Goal: Task Accomplishment & Management: Use online tool/utility

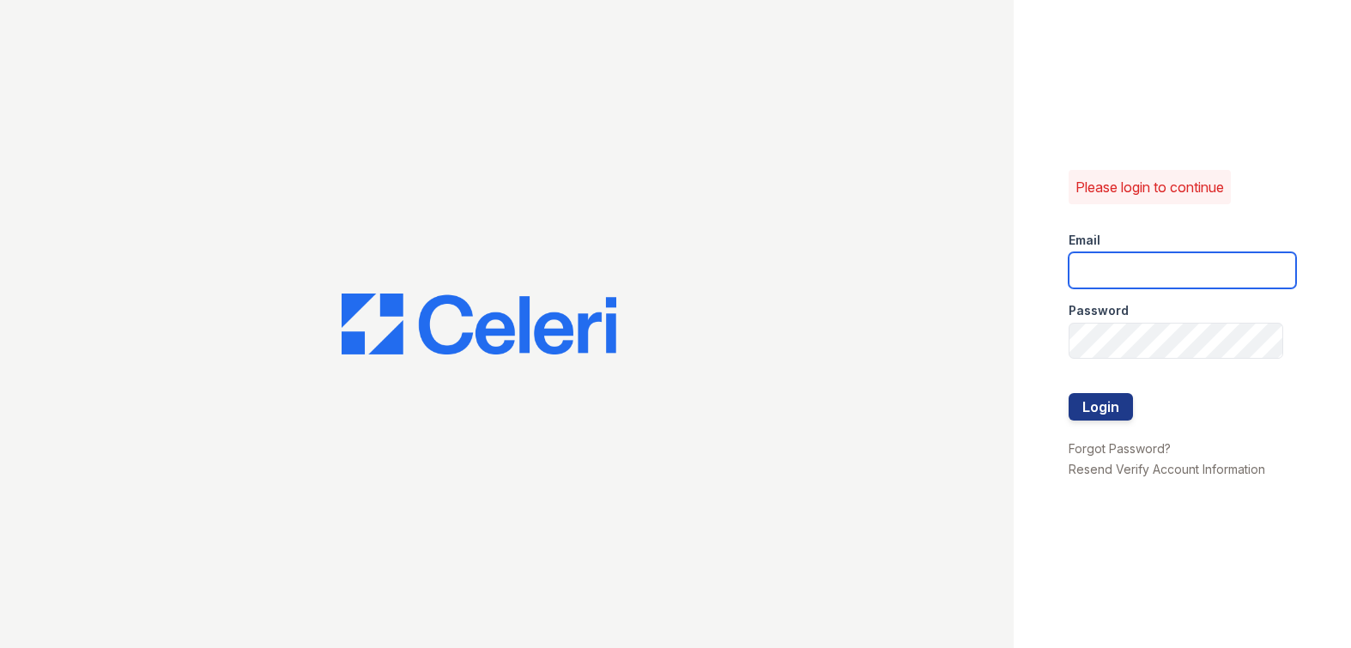
type input "[EMAIL_ADDRESS][DOMAIN_NAME]"
click at [78, 479] on div at bounding box center [507, 324] width 1014 height 648
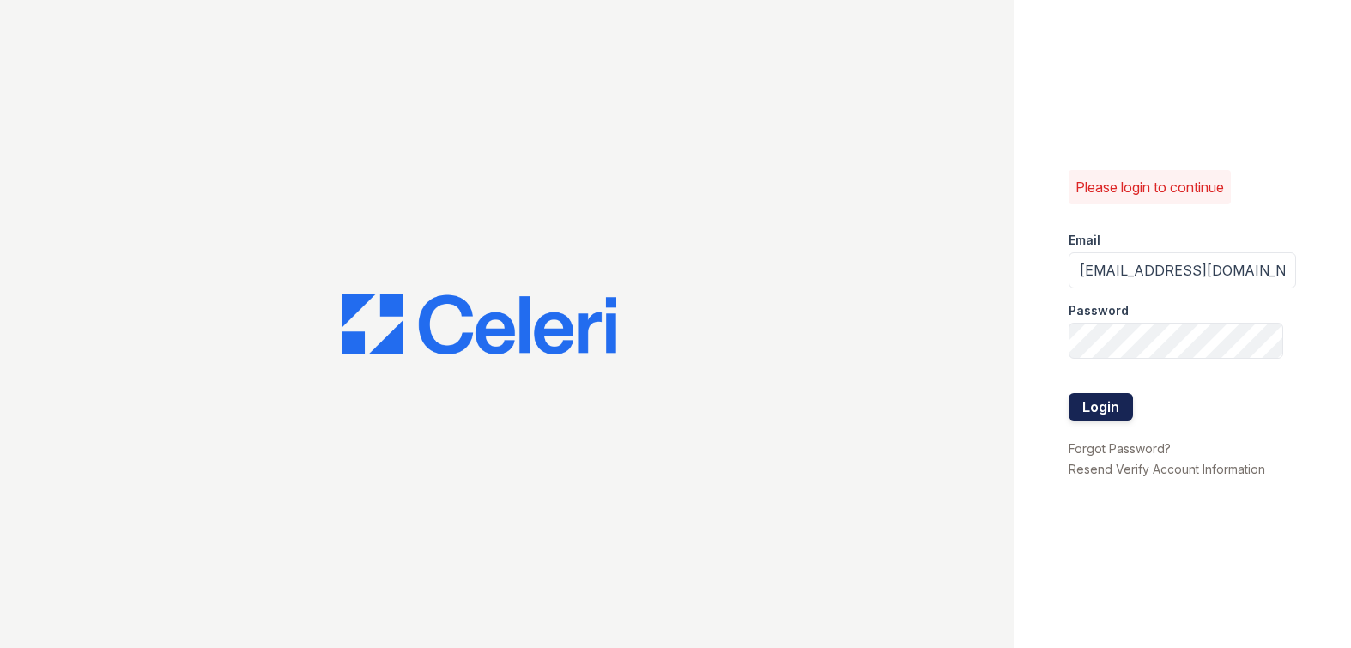
click at [1107, 415] on button "Login" at bounding box center [1101, 406] width 64 height 27
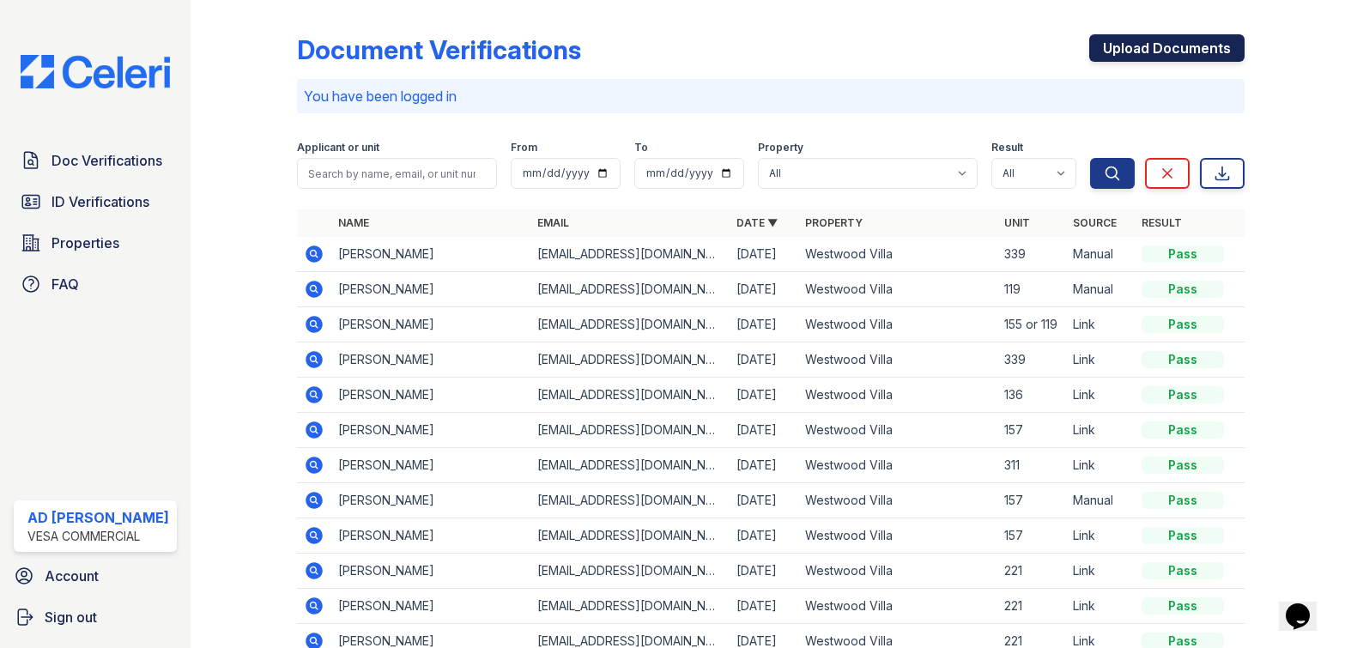
click at [1139, 48] on link "Upload Documents" at bounding box center [1166, 47] width 155 height 27
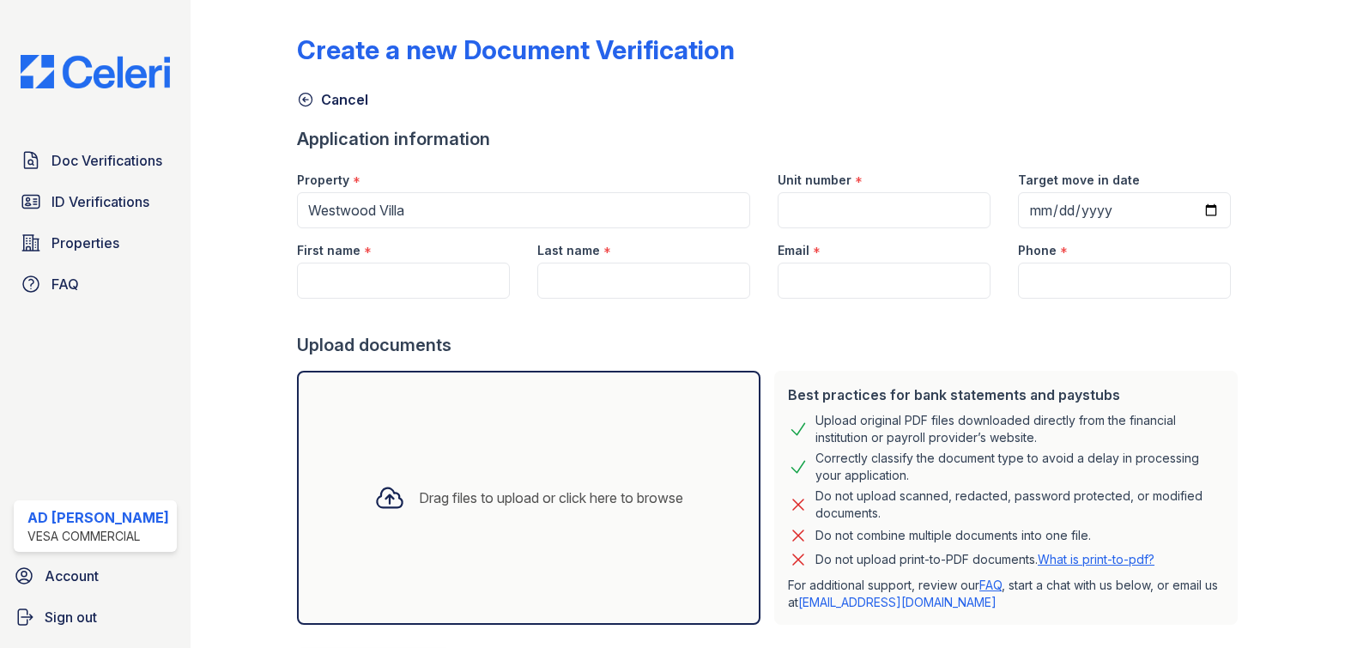
click at [178, 451] on div "Doc Verifications ID Verifications Properties FAQ AD [GEOGRAPHIC_DATA][PERSON_N…" at bounding box center [95, 324] width 191 height 648
click at [217, 244] on div "Create a new Document Verification Cancel Application information Property * [G…" at bounding box center [771, 324] width 1160 height 648
